Goal: Use online tool/utility: Use online tool/utility

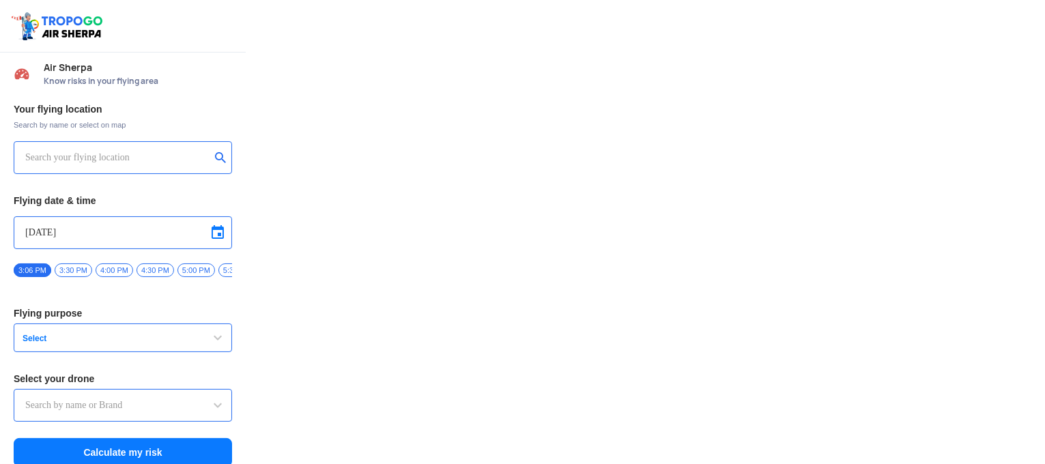
type input "Asteria A200"
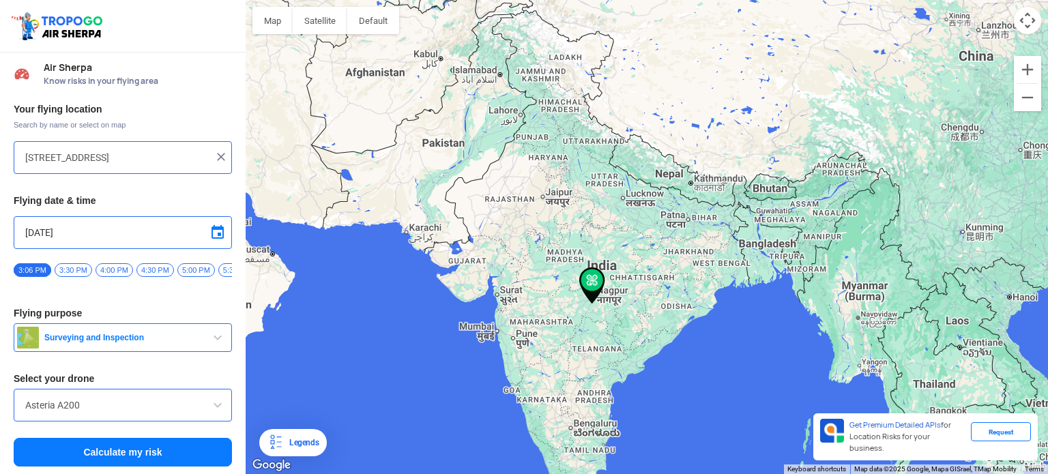
drag, startPoint x: 576, startPoint y: 119, endPoint x: 562, endPoint y: 358, distance: 239.2
click at [562, 358] on div at bounding box center [647, 237] width 802 height 474
drag, startPoint x: 571, startPoint y: 169, endPoint x: 570, endPoint y: 250, distance: 81.9
click at [570, 250] on div at bounding box center [647, 237] width 802 height 474
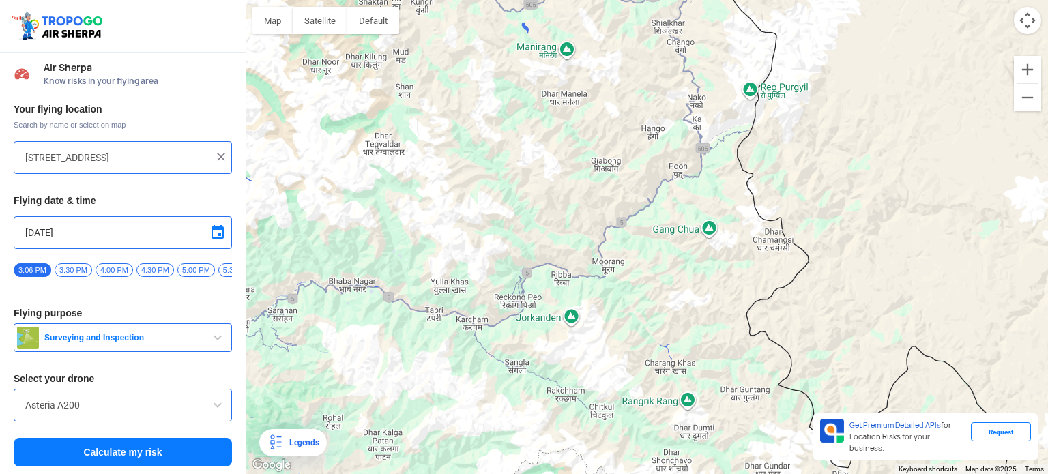
click at [672, 102] on div at bounding box center [647, 237] width 802 height 474
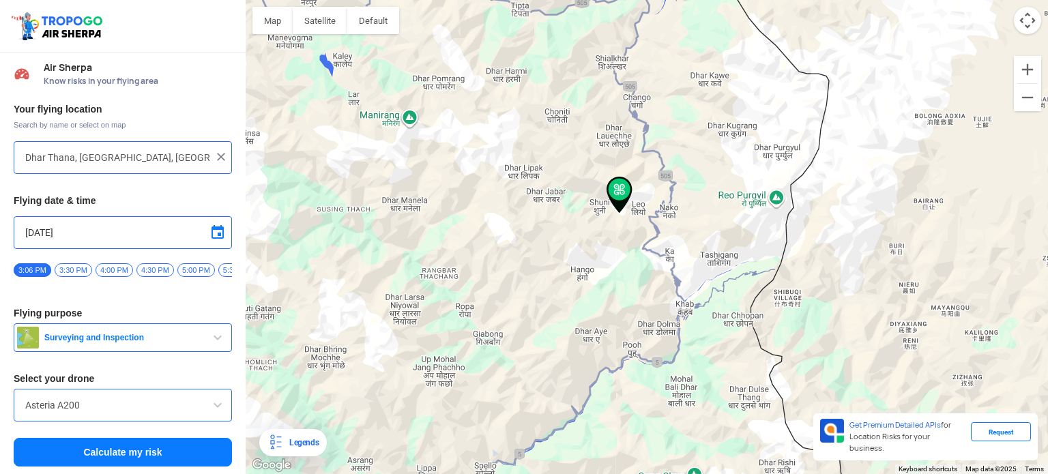
drag, startPoint x: 705, startPoint y: 309, endPoint x: 677, endPoint y: 282, distance: 39.1
click at [677, 282] on div at bounding box center [647, 237] width 802 height 474
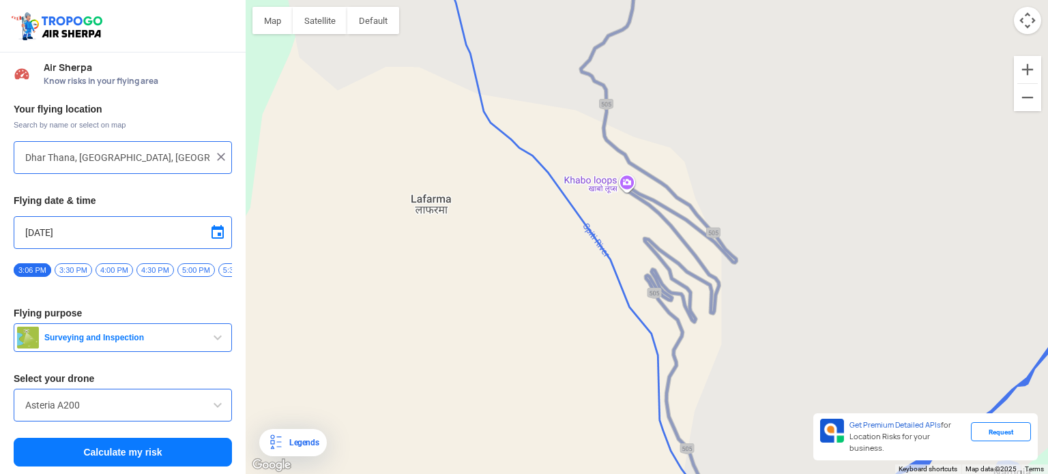
click at [619, 237] on div at bounding box center [647, 237] width 802 height 474
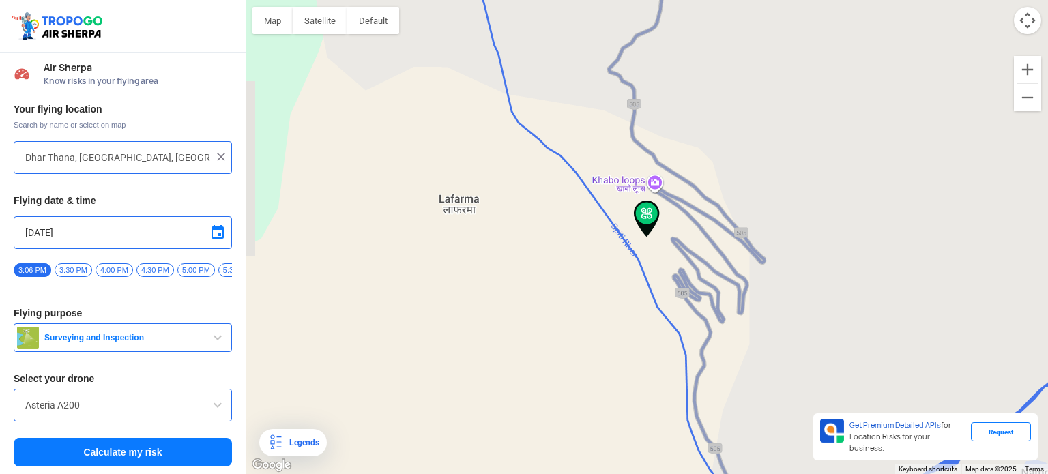
type input "[PERSON_NAME], [GEOGRAPHIC_DATA], [GEOGRAPHIC_DATA]"
click at [128, 454] on button "Calculate my risk" at bounding box center [123, 452] width 218 height 29
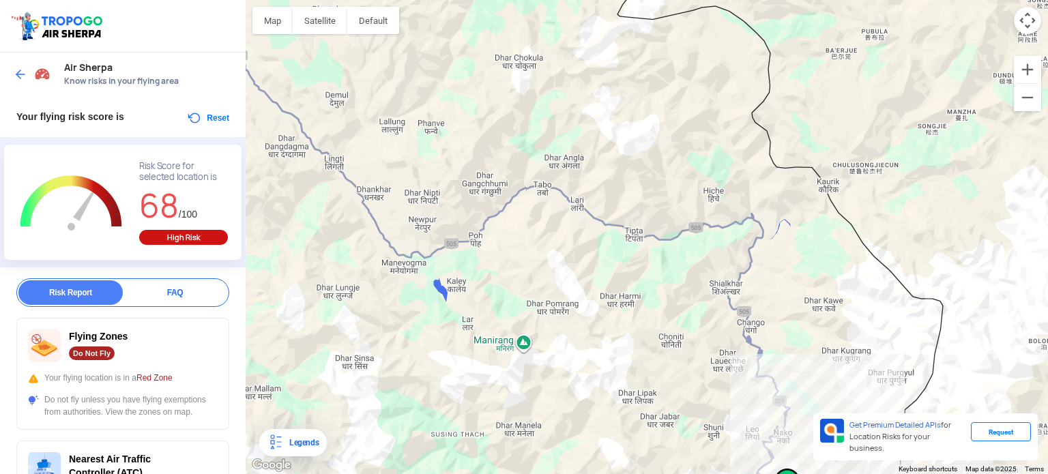
drag, startPoint x: 366, startPoint y: 160, endPoint x: 635, endPoint y: 367, distance: 338.6
click at [635, 367] on div at bounding box center [647, 237] width 802 height 474
click at [358, 196] on div at bounding box center [647, 237] width 802 height 474
click at [366, 188] on div at bounding box center [647, 237] width 802 height 474
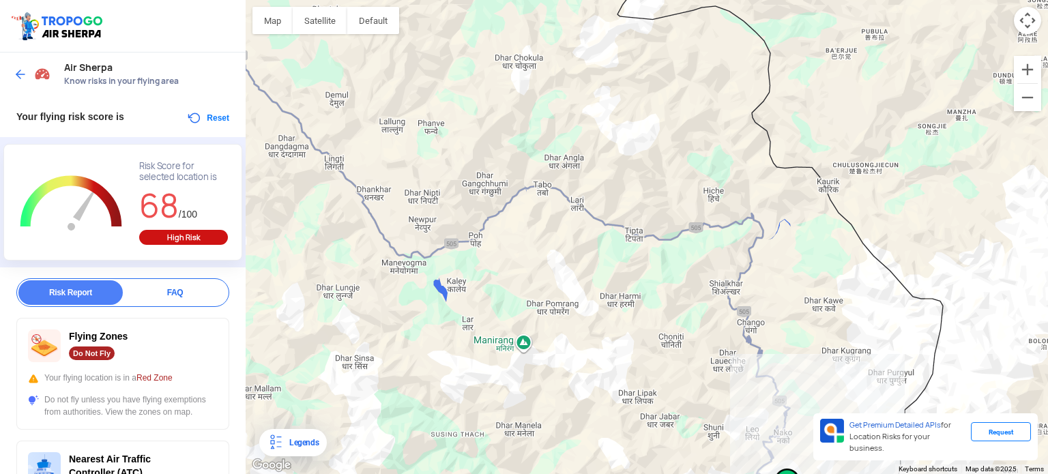
click at [366, 188] on div at bounding box center [647, 237] width 802 height 474
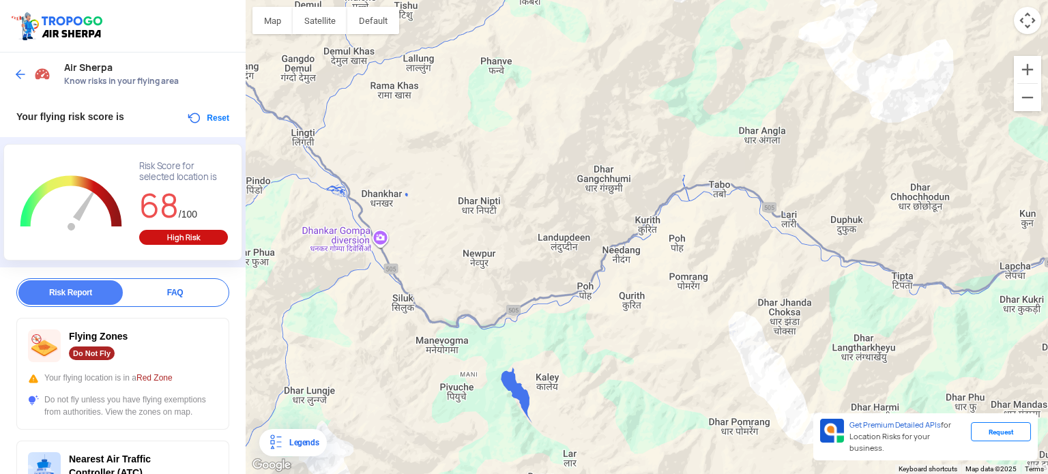
click at [207, 114] on button "Reset" at bounding box center [207, 118] width 43 height 16
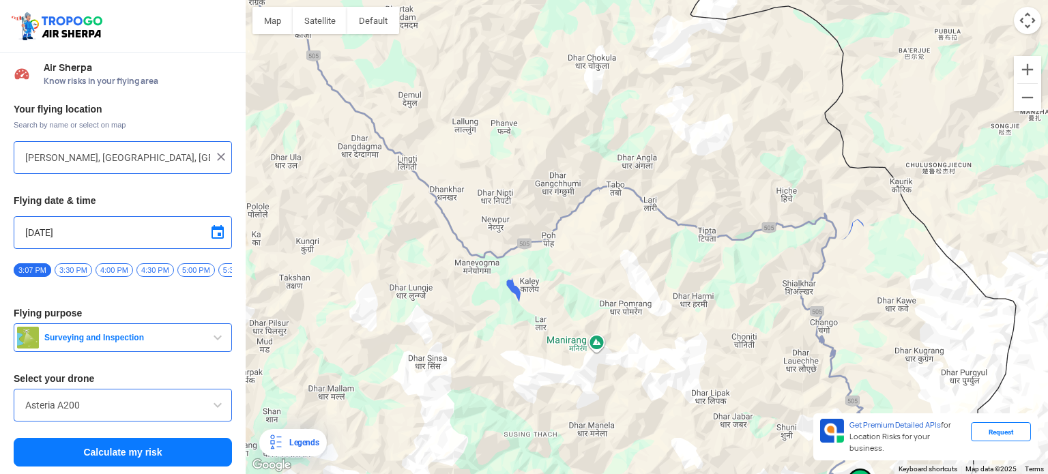
drag, startPoint x: 370, startPoint y: 223, endPoint x: 585, endPoint y: 494, distance: 345.3
click at [585, 473] on html "Location Risk Score Air Sherpa Know risks in your flying area Your flying locat…" at bounding box center [524, 237] width 1048 height 474
click at [442, 192] on div at bounding box center [647, 237] width 802 height 474
type input "[PERSON_NAME], [GEOGRAPHIC_DATA], [GEOGRAPHIC_DATA] 172113, [GEOGRAPHIC_DATA]"
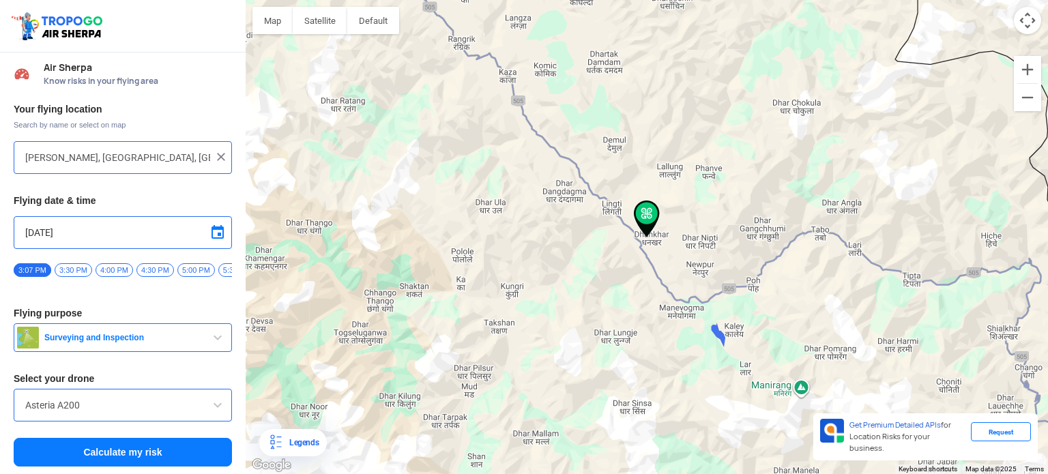
click at [113, 456] on button "Calculate my risk" at bounding box center [123, 452] width 218 height 29
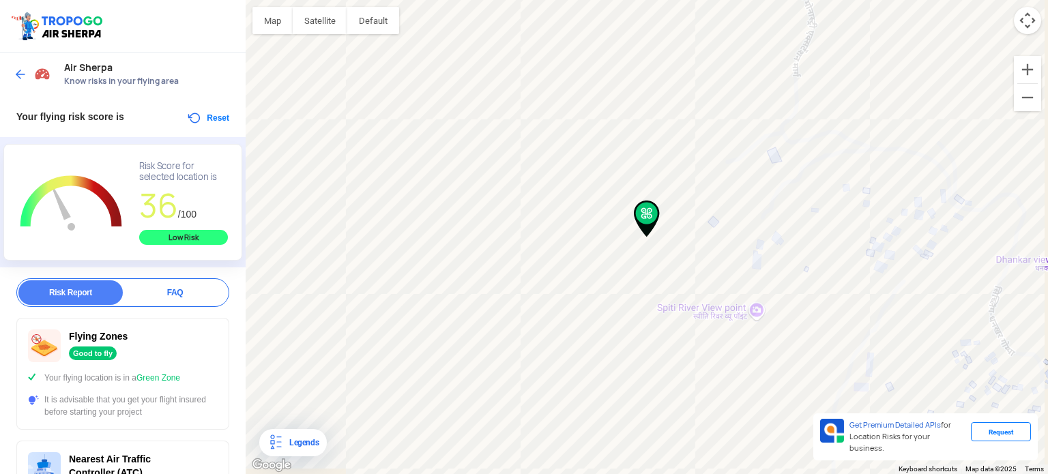
click at [195, 111] on button "Reset" at bounding box center [207, 118] width 43 height 16
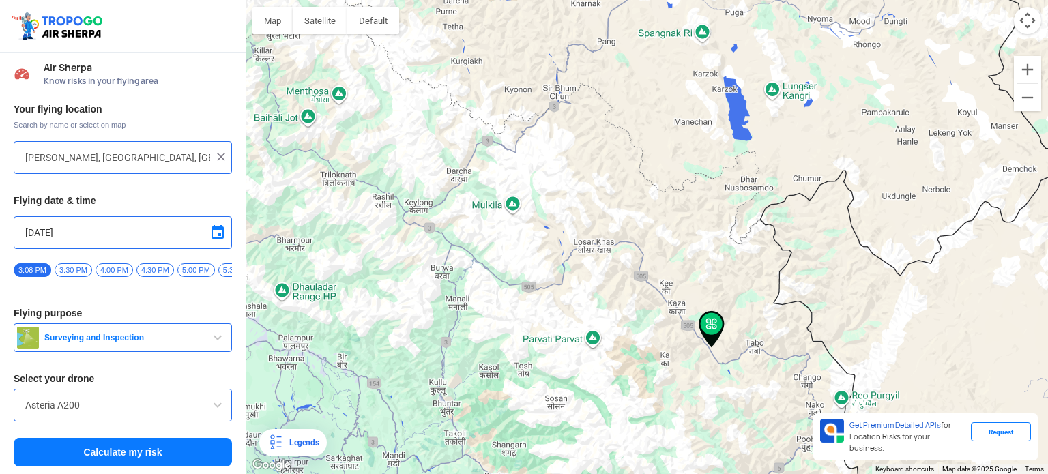
drag, startPoint x: 349, startPoint y: 205, endPoint x: 521, endPoint y: 300, distance: 195.8
click at [521, 300] on div at bounding box center [647, 237] width 802 height 474
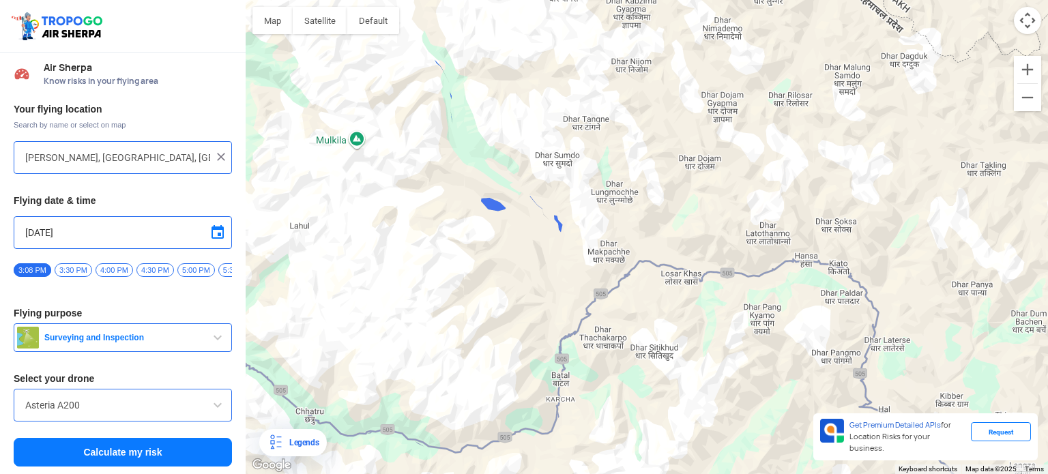
click at [559, 223] on div at bounding box center [647, 237] width 802 height 474
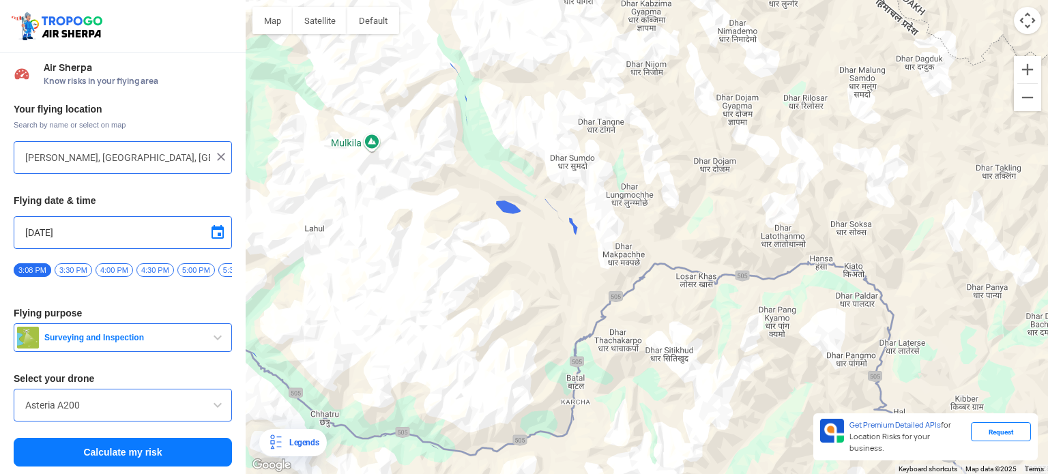
type input "Dhar Makpachhe, [GEOGRAPHIC_DATA], [GEOGRAPHIC_DATA]"
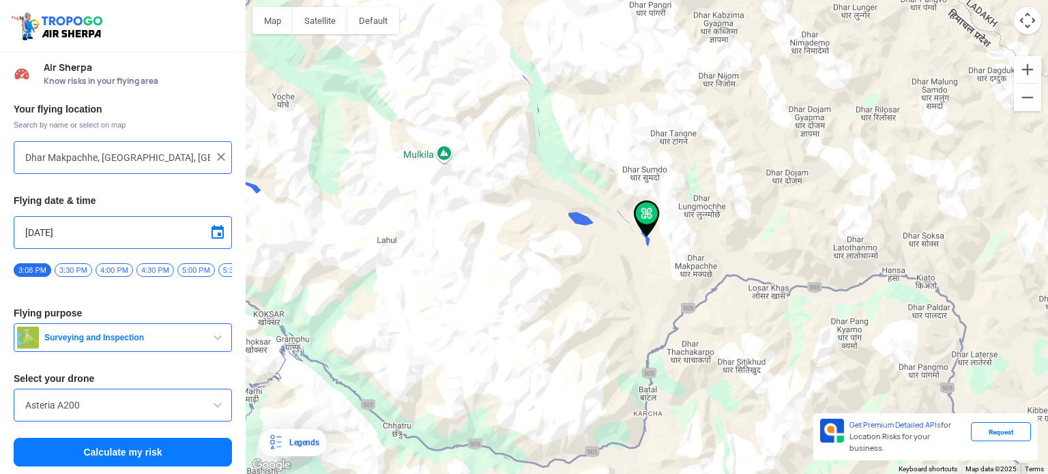
click at [130, 452] on button "Calculate my risk" at bounding box center [123, 452] width 218 height 29
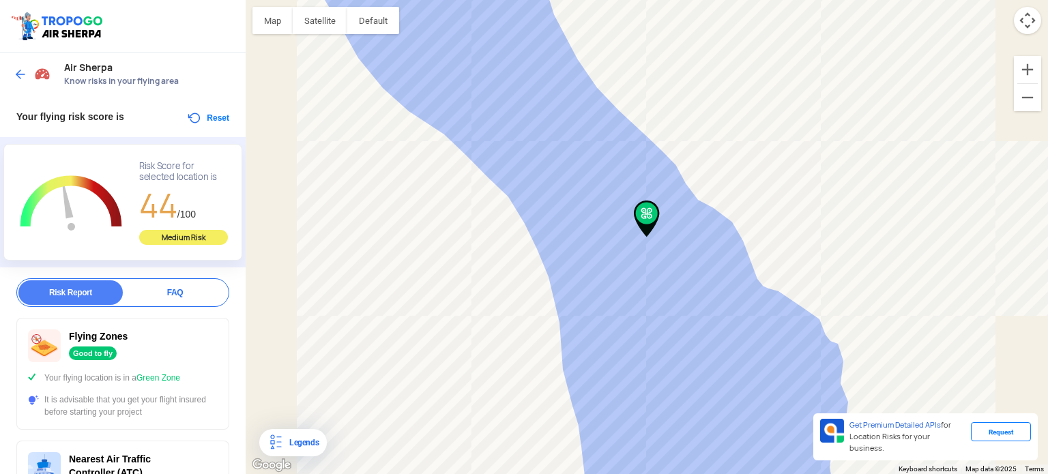
click at [18, 75] on img at bounding box center [21, 75] width 14 height 14
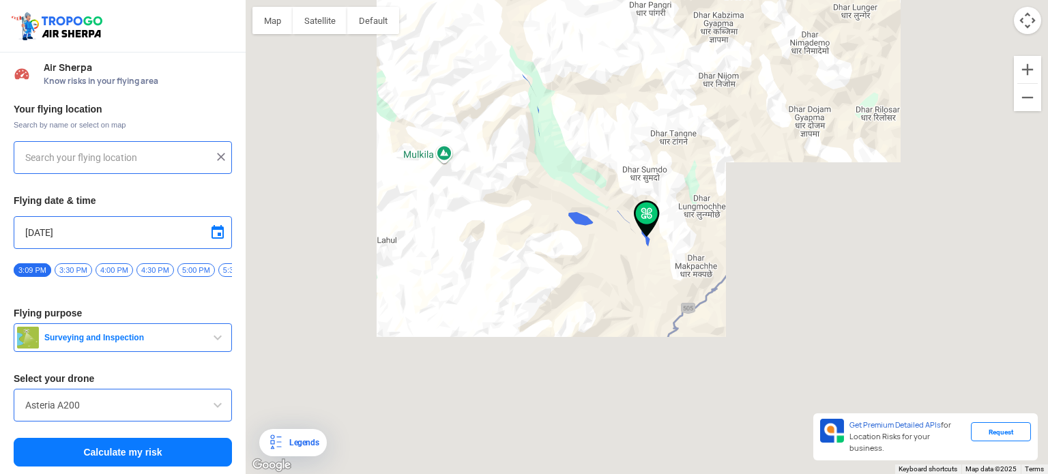
type input "Dhar Makpachhe, [GEOGRAPHIC_DATA], [GEOGRAPHIC_DATA]"
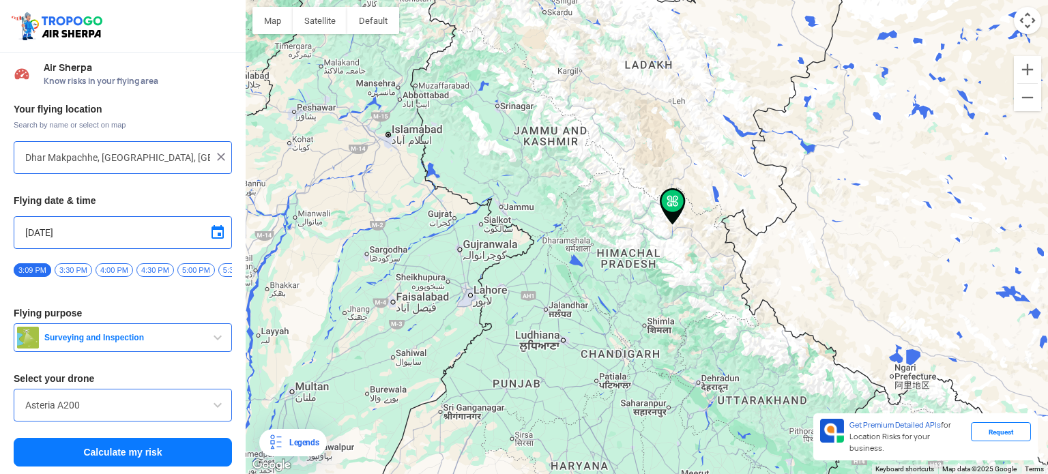
drag, startPoint x: 832, startPoint y: 362, endPoint x: 708, endPoint y: 285, distance: 146.4
click at [708, 285] on div at bounding box center [647, 237] width 802 height 474
